Goal: Navigation & Orientation: Find specific page/section

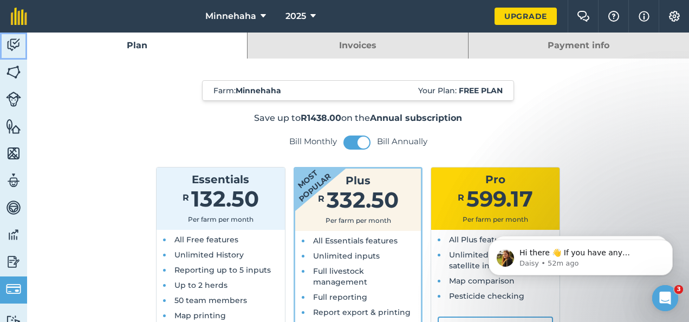
click at [14, 42] on img at bounding box center [13, 45] width 15 height 16
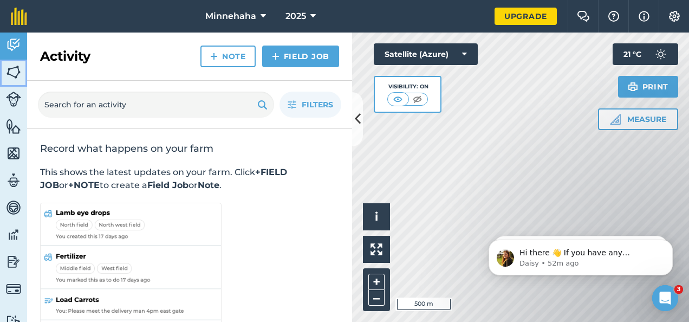
click at [15, 69] on img at bounding box center [13, 72] width 15 height 16
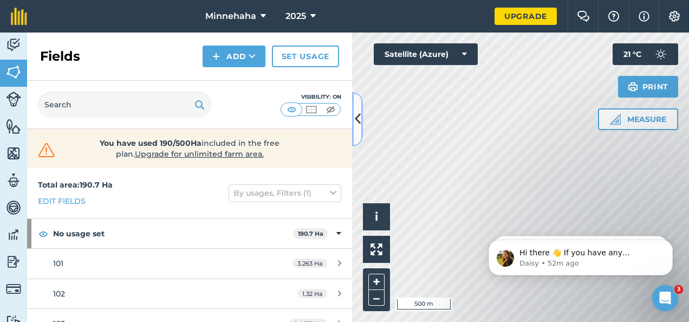
click at [359, 118] on icon at bounding box center [358, 118] width 6 height 19
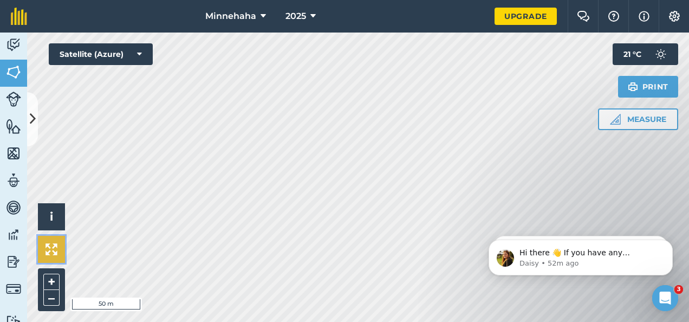
click at [53, 247] on img at bounding box center [52, 249] width 12 height 12
drag, startPoint x: 462, startPoint y: 237, endPoint x: 335, endPoint y: 238, distance: 126.3
click at [472, 238] on html "Hi there 👋 If you have any questions about our pricing or which plan is right f…" at bounding box center [580, 255] width 217 height 76
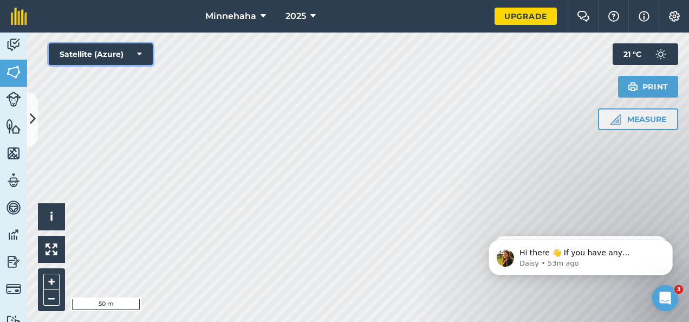
click at [140, 54] on icon at bounding box center [139, 54] width 5 height 11
click at [140, 53] on icon at bounding box center [139, 54] width 5 height 11
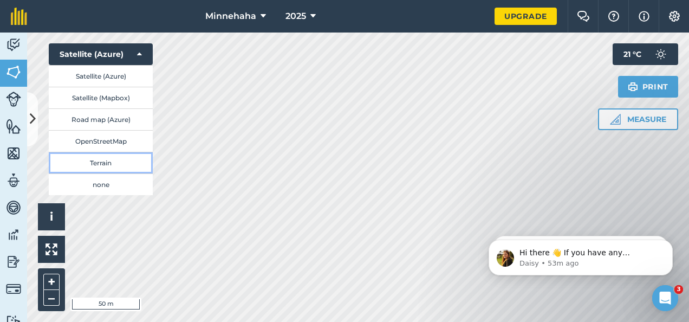
click at [108, 163] on button "Terrain" at bounding box center [101, 163] width 104 height 22
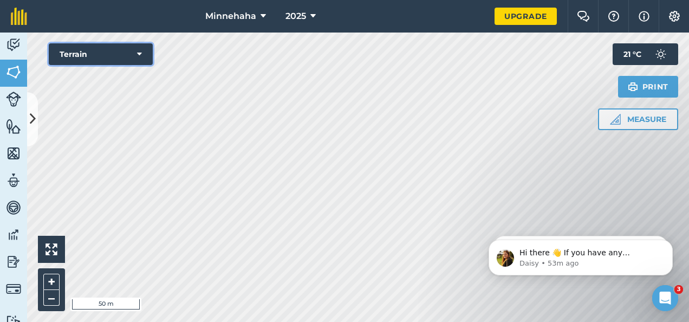
click at [140, 53] on icon at bounding box center [139, 54] width 5 height 11
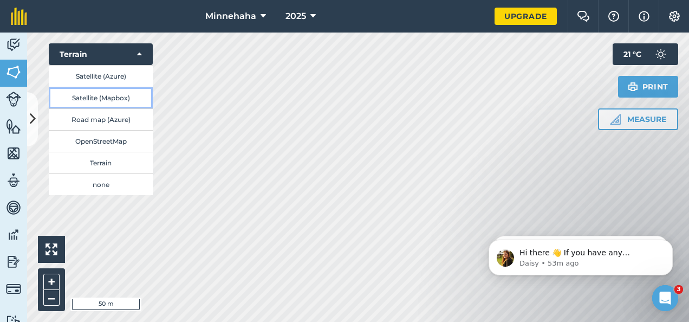
click at [114, 98] on button "Satellite (Mapbox)" at bounding box center [101, 98] width 104 height 22
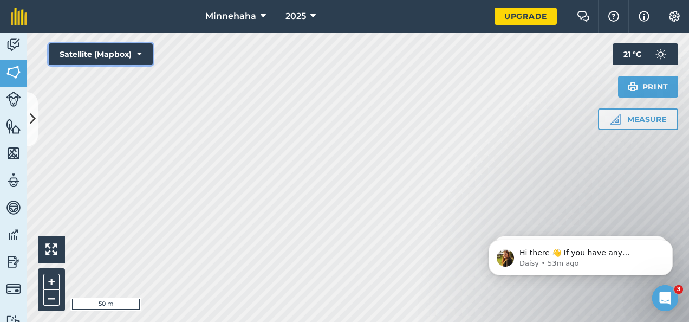
click at [141, 53] on icon at bounding box center [139, 54] width 5 height 11
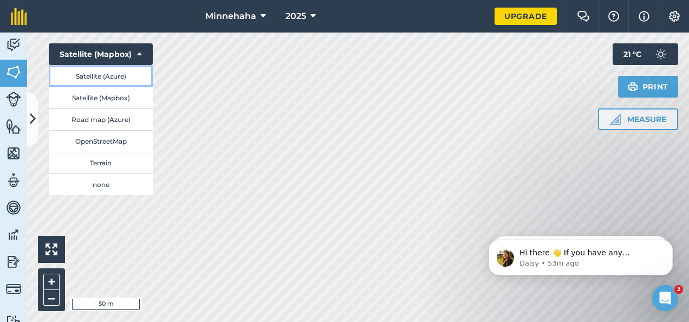
click at [108, 75] on button "Satellite (Azure)" at bounding box center [101, 76] width 104 height 22
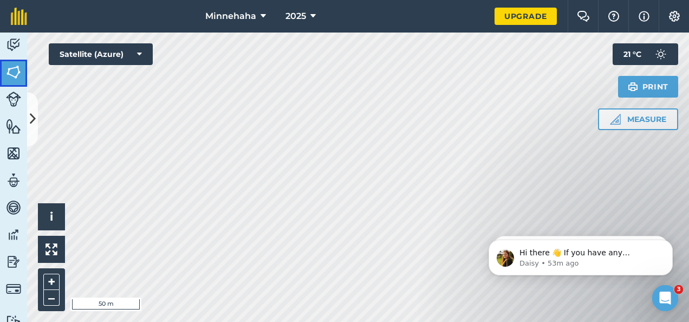
click at [14, 70] on img at bounding box center [13, 72] width 15 height 16
click at [14, 42] on img at bounding box center [13, 45] width 15 height 16
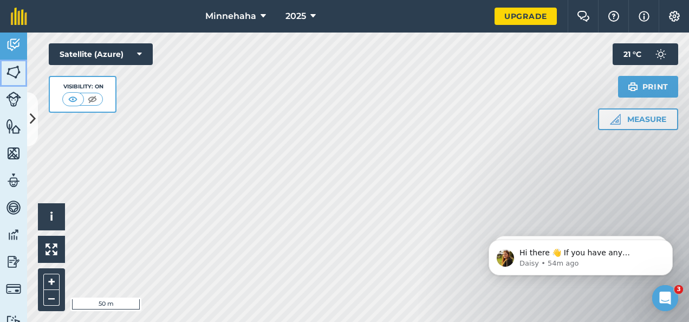
click at [12, 73] on img at bounding box center [13, 72] width 15 height 16
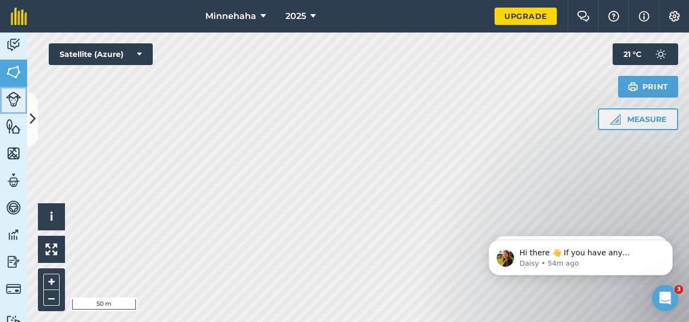
click at [11, 99] on img at bounding box center [13, 99] width 15 height 15
click at [16, 73] on img at bounding box center [13, 72] width 15 height 16
click at [31, 120] on icon at bounding box center [33, 118] width 6 height 19
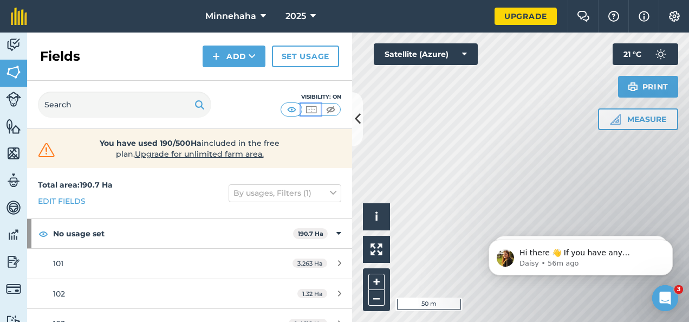
click at [311, 107] on img at bounding box center [312, 109] width 14 height 11
click at [333, 107] on img at bounding box center [331, 109] width 14 height 11
click at [292, 108] on img at bounding box center [292, 109] width 14 height 11
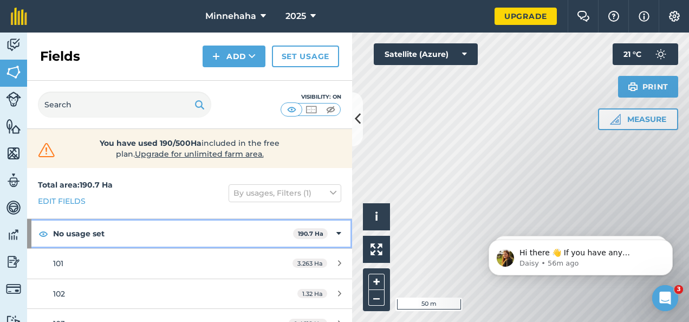
click at [336, 232] on icon at bounding box center [338, 234] width 5 height 12
click at [341, 232] on icon at bounding box center [340, 234] width 3 height 12
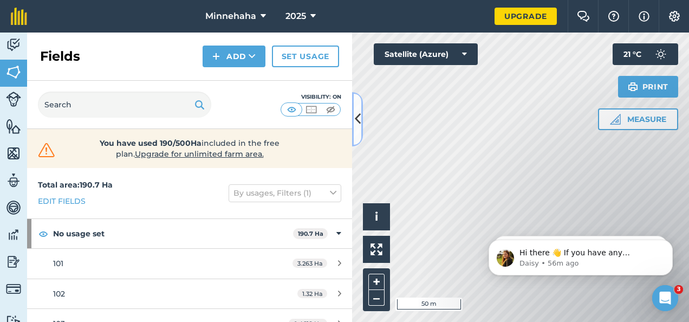
click at [359, 120] on icon at bounding box center [358, 118] width 6 height 19
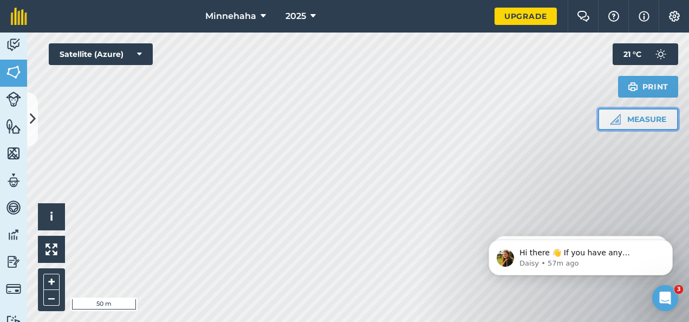
click at [626, 122] on button "Measure" at bounding box center [638, 119] width 80 height 22
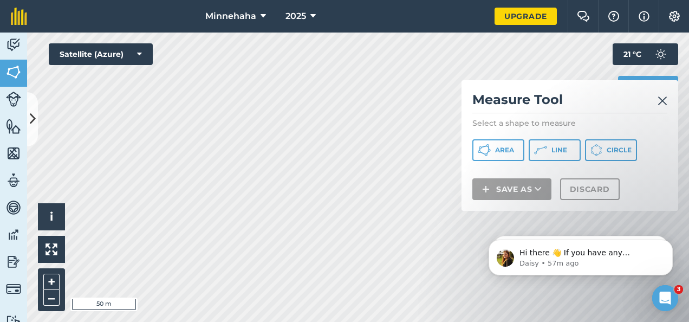
click at [663, 99] on img at bounding box center [663, 100] width 10 height 13
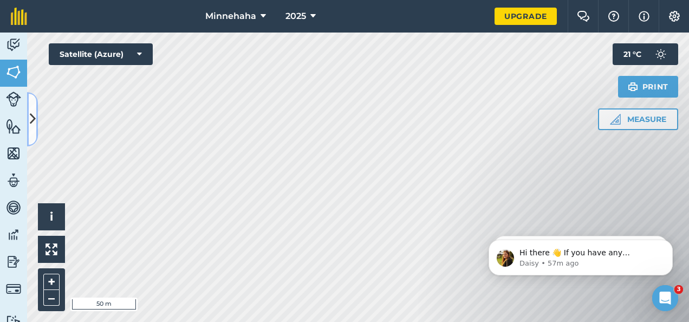
click at [33, 120] on icon at bounding box center [33, 118] width 6 height 19
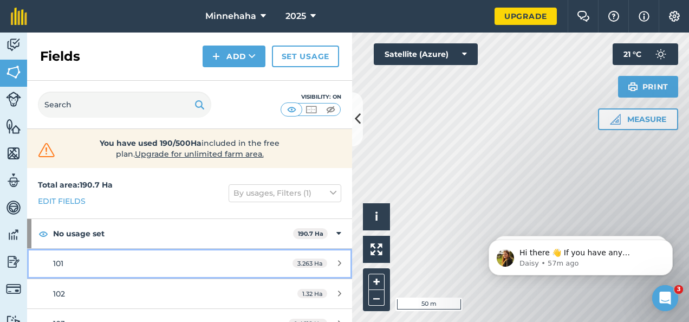
click at [338, 263] on icon at bounding box center [339, 263] width 3 height 8
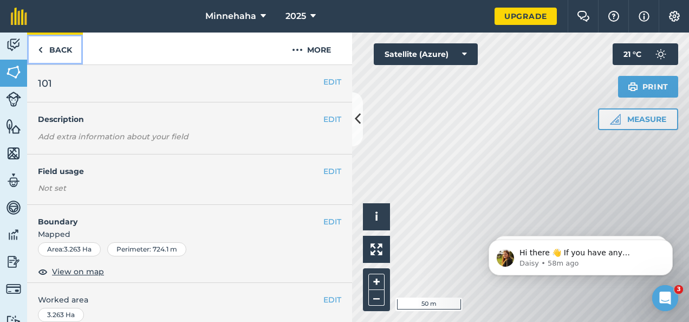
click at [40, 48] on img at bounding box center [40, 49] width 5 height 13
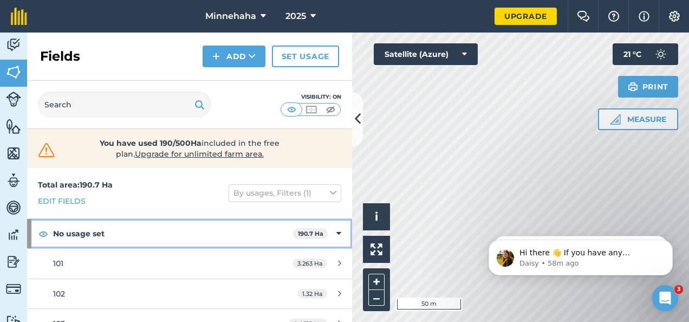
click at [336, 233] on icon at bounding box center [338, 234] width 5 height 12
click at [340, 234] on icon at bounding box center [340, 234] width 3 height 12
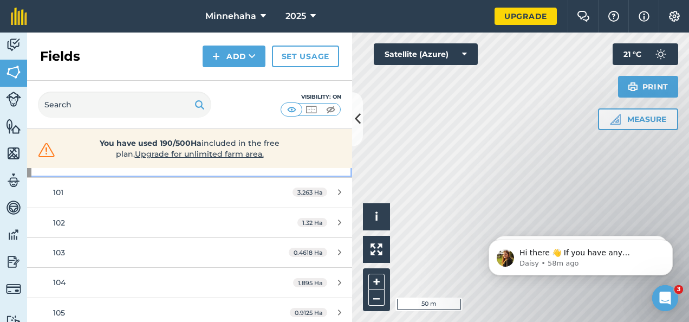
scroll to position [54, 0]
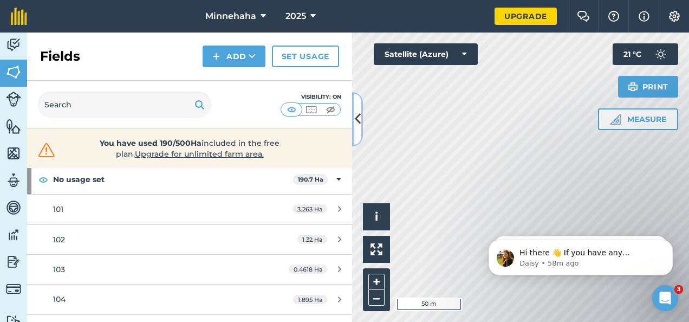
click at [358, 120] on icon at bounding box center [358, 118] width 6 height 19
